Goal: Information Seeking & Learning: Learn about a topic

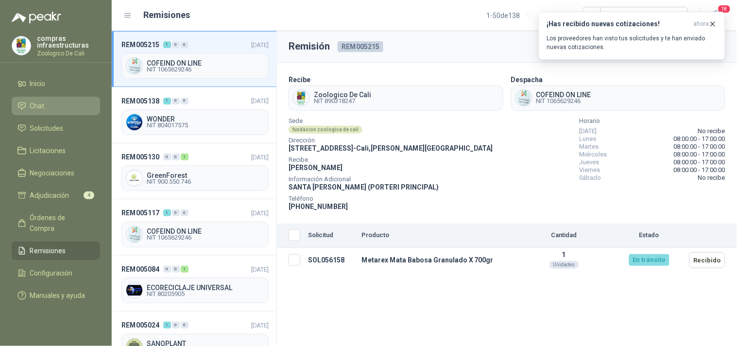
click at [56, 109] on li "Chat" at bounding box center [55, 106] width 77 height 11
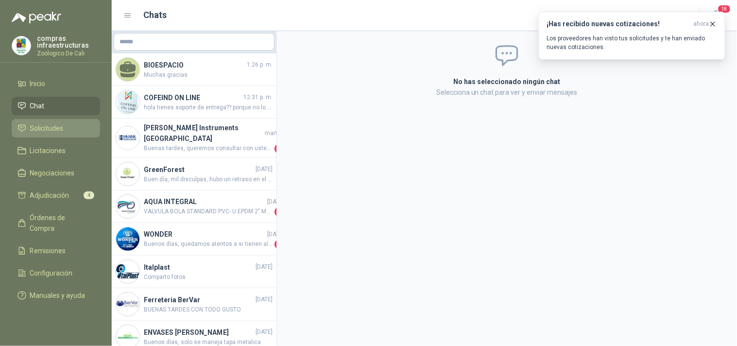
click at [59, 133] on span "Solicitudes" at bounding box center [47, 128] width 34 height 11
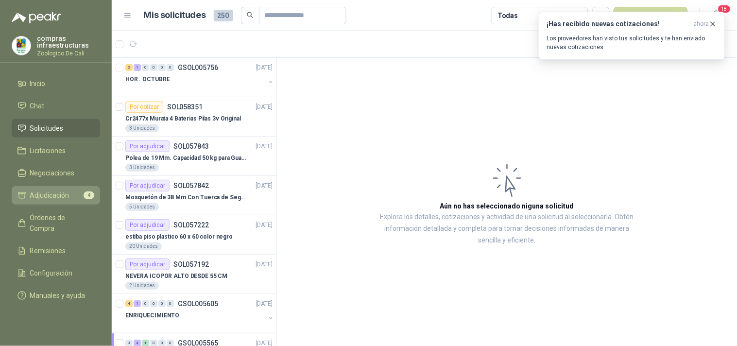
click at [74, 202] on link "Adjudicación 4" at bounding box center [56, 195] width 88 height 18
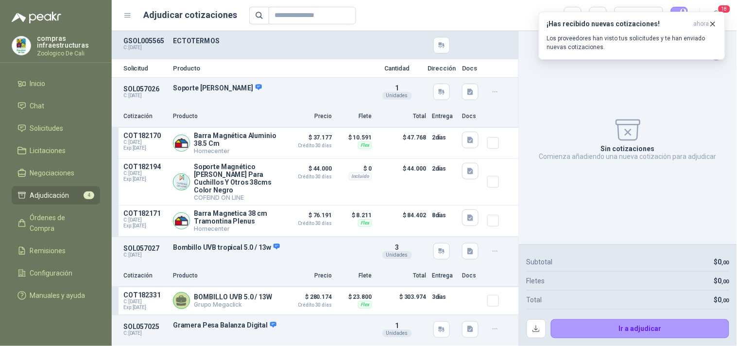
click at [724, 12] on div "¡Has recibido nuevas cotizaciones! ahora Los proveedores han visto tus solicitu…" at bounding box center [631, 36] width 186 height 48
click at [717, 21] on button "¡Has recibido nuevas cotizaciones! ahora Los proveedores han visto tus solicitu…" at bounding box center [631, 36] width 186 height 48
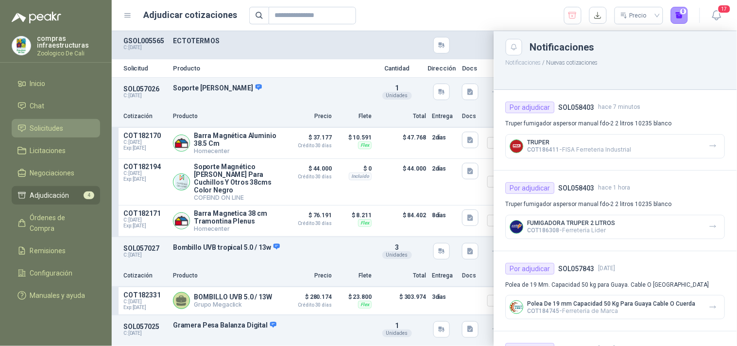
click at [50, 134] on link "Solicitudes" at bounding box center [56, 128] width 88 height 18
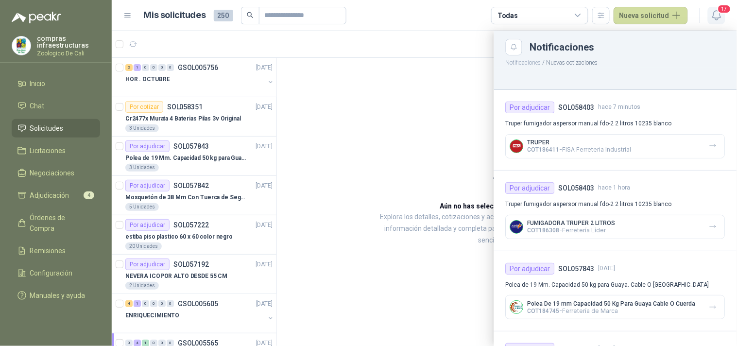
click at [717, 21] on icon "button" at bounding box center [716, 15] width 12 height 12
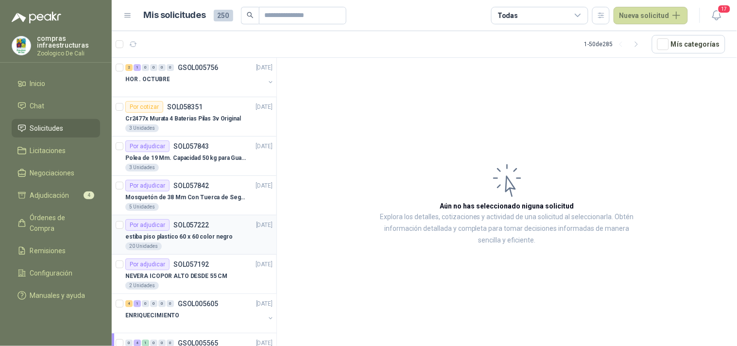
click at [181, 236] on p "estiba piso plastico 60 x 60 color negro" at bounding box center [178, 236] width 107 height 9
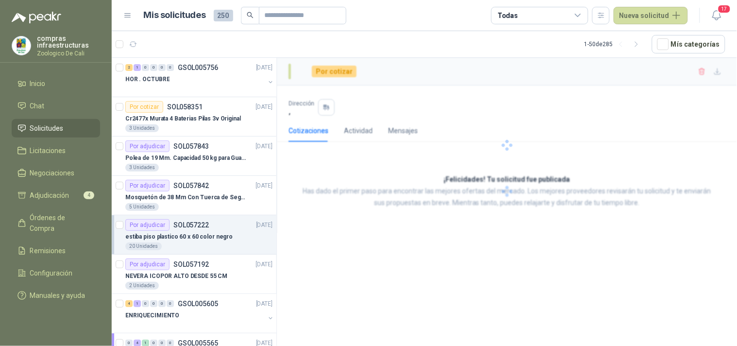
scroll to position [54, 0]
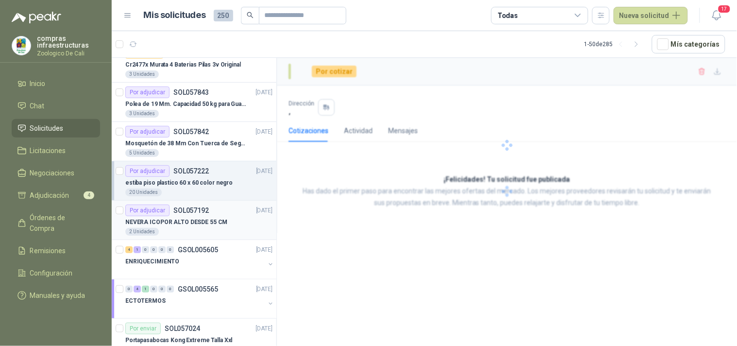
click at [187, 224] on p "NEVERA ICOPOR ALTO DESDE 55 CM" at bounding box center [176, 222] width 102 height 9
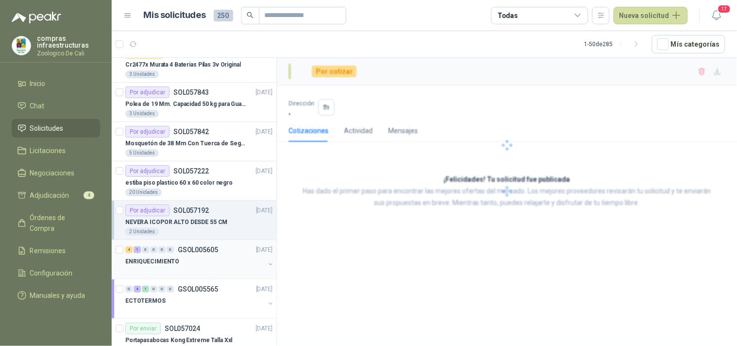
click at [194, 259] on div "ENRIQUECIMIENTO" at bounding box center [194, 261] width 139 height 12
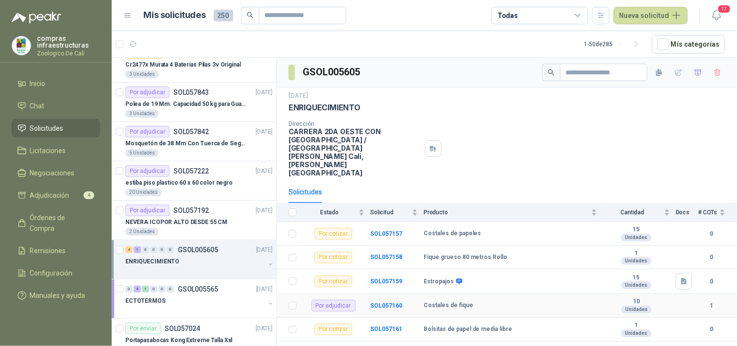
click at [338, 300] on div "Por adjudicar" at bounding box center [333, 306] width 44 height 12
click at [385, 302] on b "SOL057160" at bounding box center [386, 305] width 32 height 7
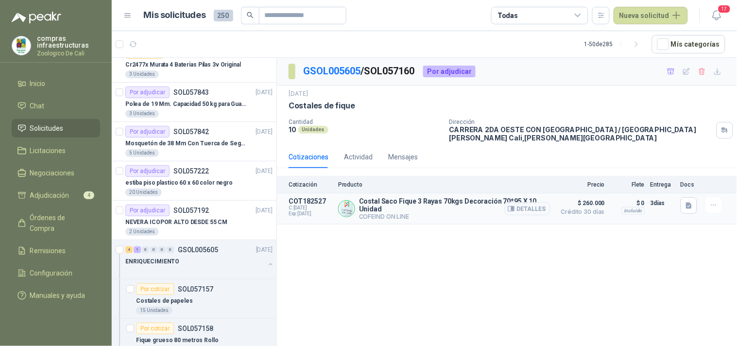
click at [303, 203] on p "COT182527" at bounding box center [310, 201] width 44 height 8
drag, startPoint x: 358, startPoint y: 198, endPoint x: 415, endPoint y: 201, distance: 56.9
click at [415, 201] on div "Costal Saco Fique 3 Rayas 70kgs Decoración 70*95 X 10 Unidad COFEIND ON LINE De…" at bounding box center [444, 208] width 212 height 23
copy p "Costal Saco Fique"
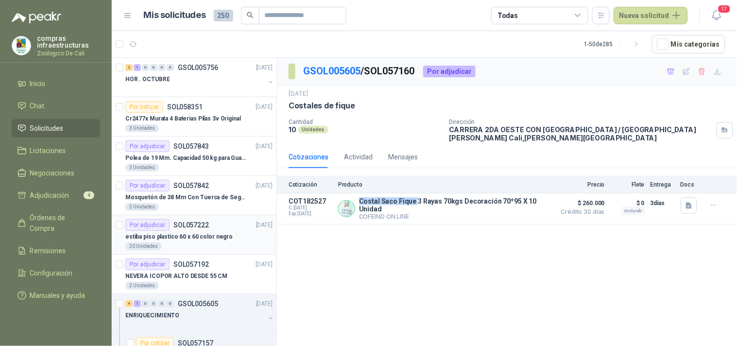
click at [201, 234] on p "estiba piso plastico 60 x 60 color negro" at bounding box center [178, 236] width 107 height 9
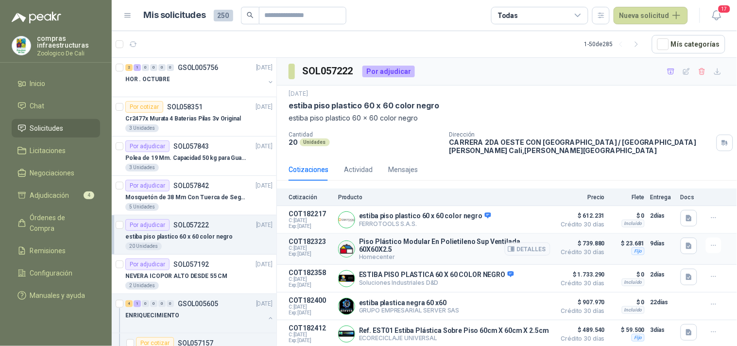
click at [390, 253] on p "Homecenter" at bounding box center [454, 256] width 191 height 7
drag, startPoint x: 360, startPoint y: 243, endPoint x: 551, endPoint y: 240, distance: 190.4
click at [551, 240] on article "COT182323 C: [DATE] Exp: [DATE] Piso Plástico Modular En Polietileno Sup Ventil…" at bounding box center [507, 249] width 460 height 31
copy p "Piso Plástico Modular En Polietileno Sup Ventilada 60X60X2.5"
click at [535, 248] on button "Detalles" at bounding box center [527, 248] width 46 height 13
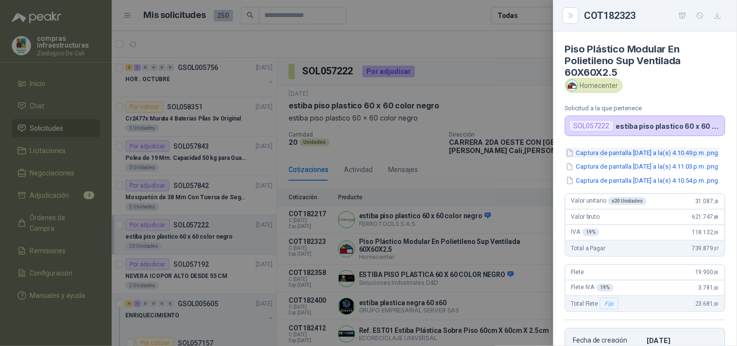
click at [608, 156] on button "Captura de pantalla [DATE] a la(s) 4.10.49 p.m..png" at bounding box center [642, 153] width 154 height 10
